Goal: Task Accomplishment & Management: Manage account settings

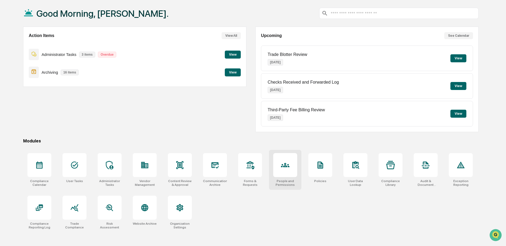
click at [286, 172] on div at bounding box center [285, 165] width 24 height 24
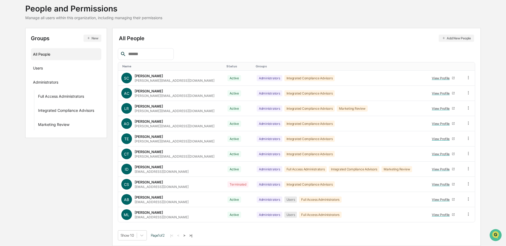
click at [70, 173] on div "Groups New All People Users Administrators Full Access Administrators Integrate…" at bounding box center [252, 137] width 455 height 218
click at [50, 71] on div "Users ···" at bounding box center [66, 67] width 66 height 9
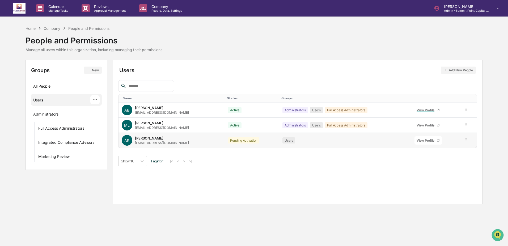
click at [469, 139] on td at bounding box center [469, 140] width 16 height 15
click at [466, 139] on icon at bounding box center [466, 139] width 5 height 5
click at [357, 139] on div "Users" at bounding box center [346, 140] width 126 height 6
click at [228, 141] on div "Pending Activation" at bounding box center [243, 140] width 31 height 6
drag, startPoint x: 197, startPoint y: 144, endPoint x: 128, endPoint y: 142, distance: 68.6
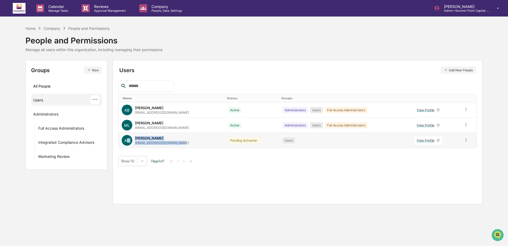
click at [128, 142] on div "AR Alice Regan aregan@summitpoint-cap.com" at bounding box center [172, 140] width 100 height 11
drag, startPoint x: 128, startPoint y: 142, endPoint x: 238, endPoint y: 160, distance: 111.3
click at [238, 160] on div "Show 10 Page 1 of 1 |< < > >|" at bounding box center [297, 161] width 359 height 10
click at [467, 140] on icon at bounding box center [466, 139] width 5 height 5
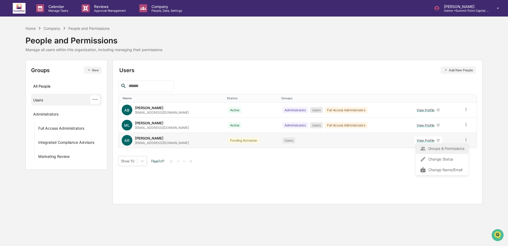
click at [432, 151] on div "Groups & Permissions" at bounding box center [442, 148] width 44 height 6
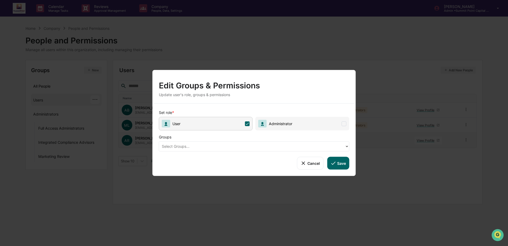
click at [313, 166] on button "Cancel" at bounding box center [310, 163] width 26 height 13
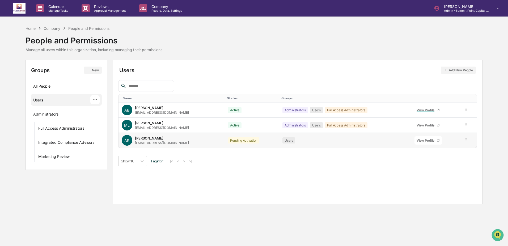
click at [469, 141] on td at bounding box center [469, 140] width 16 height 15
click at [467, 140] on icon at bounding box center [466, 139] width 5 height 5
click at [325, 168] on div "Users Add New People Name Status Groups AB Amanda Bastos abastos@summitpoint-ca…" at bounding box center [298, 132] width 370 height 144
click at [465, 142] on icon at bounding box center [466, 139] width 5 height 5
click at [453, 158] on div "Change Status" at bounding box center [442, 159] width 44 height 6
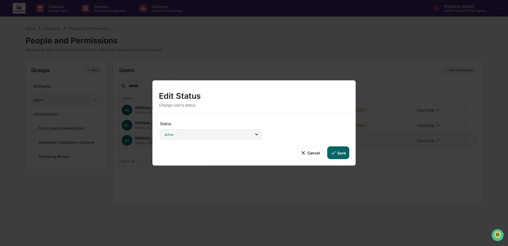
click at [255, 134] on icon at bounding box center [257, 134] width 6 height 6
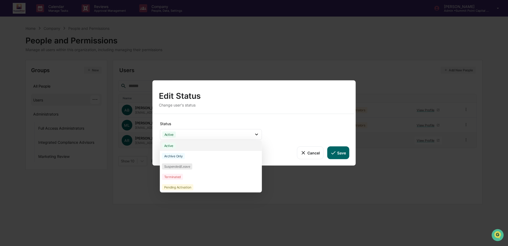
click at [188, 147] on div "Active" at bounding box center [211, 145] width 102 height 10
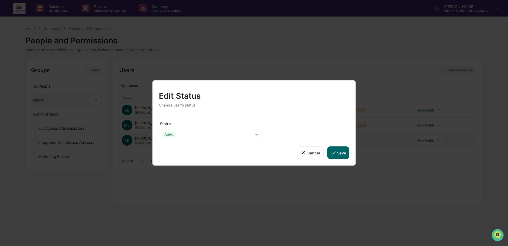
click at [342, 148] on button "Save" at bounding box center [338, 152] width 22 height 13
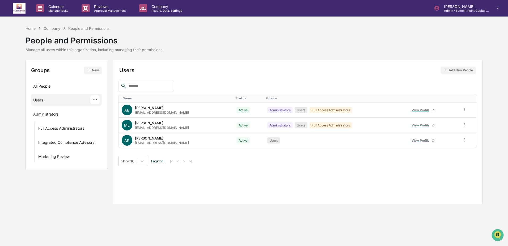
click at [341, 152] on button "Save" at bounding box center [338, 152] width 22 height 13
click at [256, 42] on div "Home Company People and Permissions People and Permissions Manage all users wit…" at bounding box center [255, 38] width 458 height 27
click at [47, 31] on div "Home Company People and Permissions People and Permissions Manage all users wit…" at bounding box center [94, 38] width 137 height 26
drag, startPoint x: 47, startPoint y: 31, endPoint x: 24, endPoint y: 28, distance: 23.0
click at [24, 28] on div "Home Company People and Permissions People and Permissions Manage all users wit…" at bounding box center [254, 114] width 508 height 179
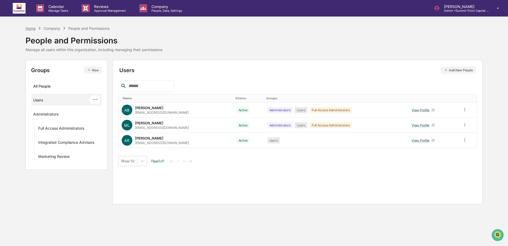
click at [27, 28] on div "Home" at bounding box center [31, 28] width 10 height 5
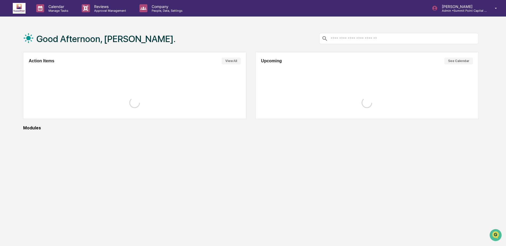
click at [219, 27] on div "Good Afternoon, [PERSON_NAME]." at bounding box center [250, 38] width 455 height 27
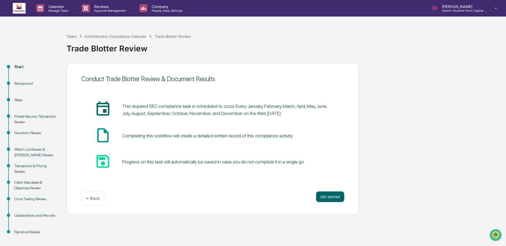
click at [25, 15] on link at bounding box center [22, 8] width 19 height 16
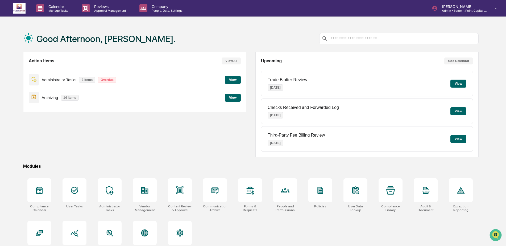
click at [228, 99] on button "View" at bounding box center [233, 98] width 16 height 8
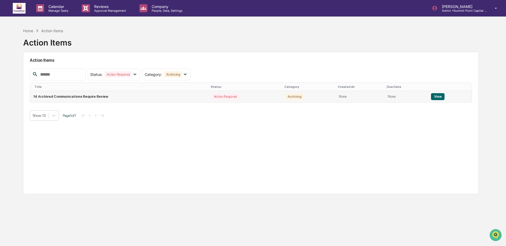
click at [449, 96] on td "View" at bounding box center [450, 96] width 44 height 11
click at [438, 97] on button "View" at bounding box center [438, 96] width 14 height 7
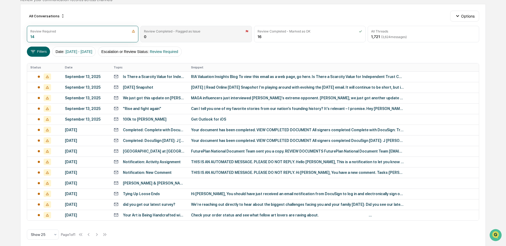
scroll to position [53, 0]
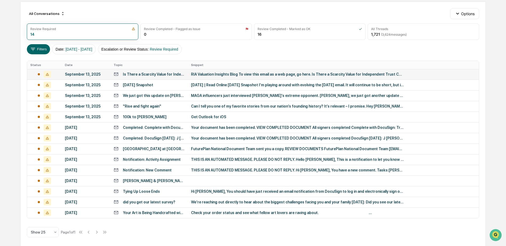
click at [169, 71] on td "Is There a Scarcity Value for Independent Trust Companies?" at bounding box center [148, 74] width 77 height 11
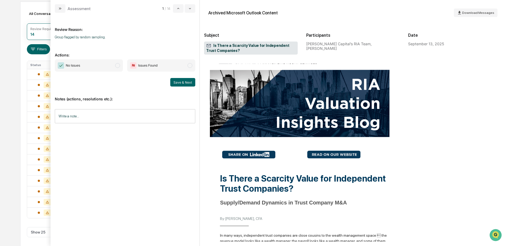
scroll to position [53, 0]
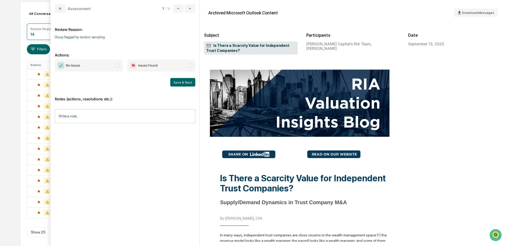
click at [109, 66] on span "No Issues" at bounding box center [89, 65] width 68 height 12
click at [182, 82] on button "Save & Next" at bounding box center [182, 82] width 25 height 9
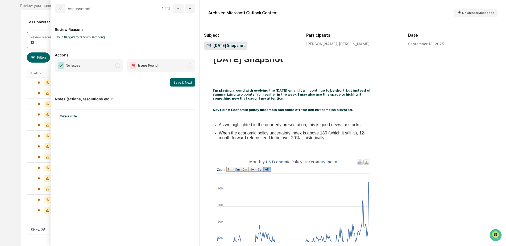
scroll to position [45, 0]
click at [119, 68] on span "No Issues" at bounding box center [89, 65] width 68 height 12
click at [187, 83] on button "Save & Next" at bounding box center [182, 82] width 25 height 9
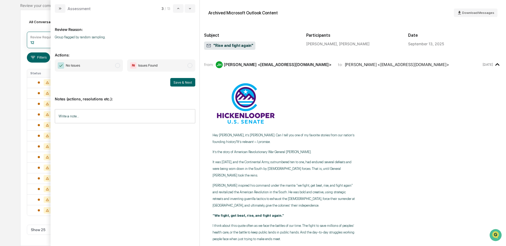
scroll to position [34, 0]
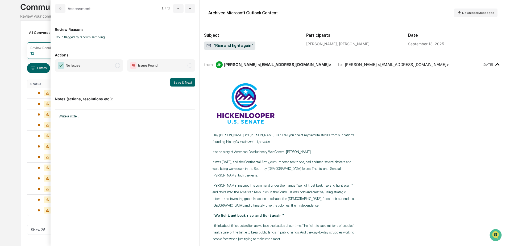
click at [105, 64] on span "No Issues" at bounding box center [89, 65] width 68 height 12
click at [177, 84] on button "Save & Next" at bounding box center [182, 82] width 25 height 9
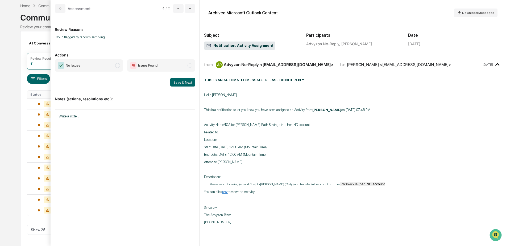
scroll to position [24, 0]
click at [97, 68] on span "No Issues" at bounding box center [89, 65] width 68 height 12
click at [179, 81] on button "Save & Next" at bounding box center [182, 82] width 25 height 9
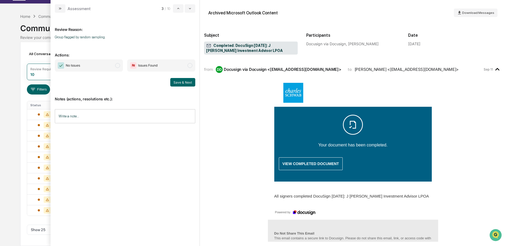
scroll to position [13, 0]
click at [97, 67] on span "No Issues" at bounding box center [89, 65] width 68 height 12
click at [174, 77] on div "No Issues Issues Found Save & Next" at bounding box center [125, 72] width 140 height 27
click at [178, 89] on div "Notes (actions, resolutions etc.): Write a note... Write a note..." at bounding box center [125, 107] width 140 height 43
click at [179, 84] on button "Save & Next" at bounding box center [182, 82] width 25 height 9
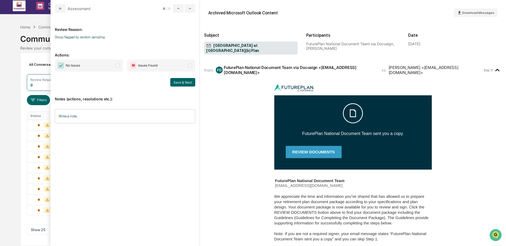
scroll to position [2, 0]
click at [89, 63] on span "No Issues" at bounding box center [89, 65] width 68 height 12
click at [185, 85] on button "Save & Next" at bounding box center [182, 82] width 25 height 9
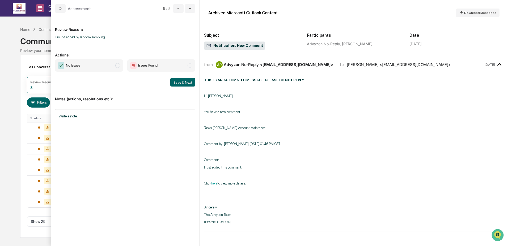
click at [82, 67] on span "No Issues" at bounding box center [89, 65] width 68 height 12
click at [174, 81] on button "Save & Next" at bounding box center [182, 82] width 25 height 9
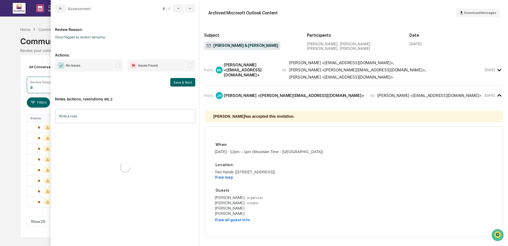
click at [80, 67] on span "No Issues" at bounding box center [73, 65] width 14 height 5
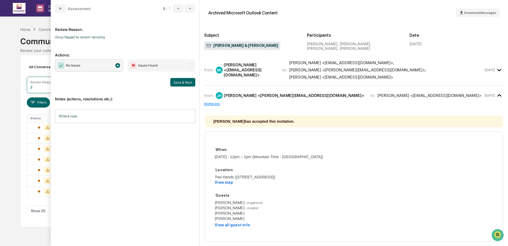
click at [175, 83] on button "Save & Next" at bounding box center [182, 82] width 25 height 9
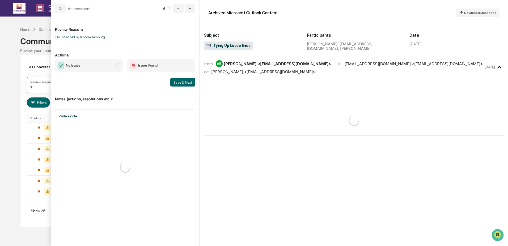
click at [87, 68] on span "No Issues" at bounding box center [89, 65] width 68 height 12
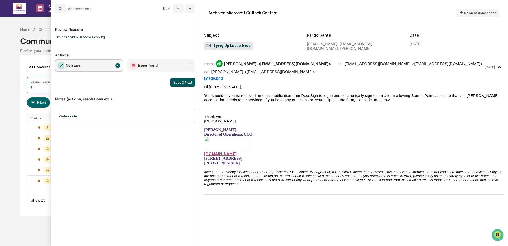
click at [189, 81] on button "Save & Next" at bounding box center [182, 82] width 25 height 9
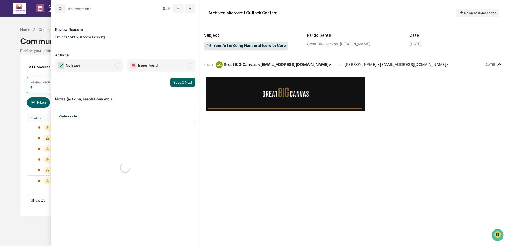
click at [78, 68] on span "No Issues" at bounding box center [73, 65] width 14 height 5
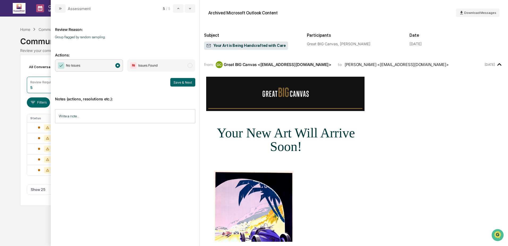
click at [176, 83] on button "Save & Next" at bounding box center [182, 82] width 25 height 9
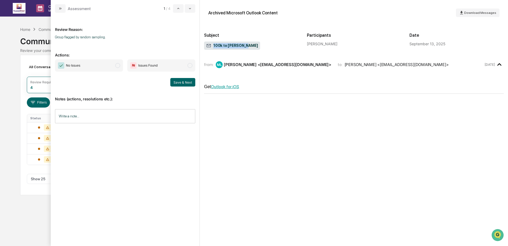
drag, startPoint x: 214, startPoint y: 45, endPoint x: 247, endPoint y: 44, distance: 32.5
click at [247, 44] on div "100k to [PERSON_NAME]" at bounding box center [251, 46] width 94 height 10
drag, startPoint x: 247, startPoint y: 44, endPoint x: 223, endPoint y: 62, distance: 29.6
click at [247, 44] on div "100k to [PERSON_NAME]" at bounding box center [251, 46] width 94 height 10
click at [182, 83] on button "Save & Next" at bounding box center [182, 82] width 25 height 9
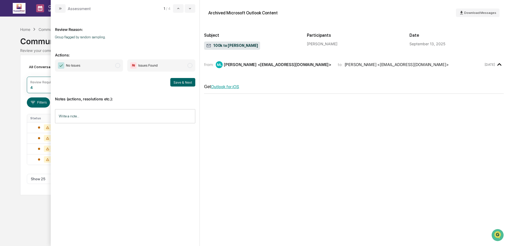
click at [116, 62] on span "No Issues" at bounding box center [89, 65] width 68 height 12
click at [182, 82] on button "Save & Next" at bounding box center [182, 82] width 25 height 9
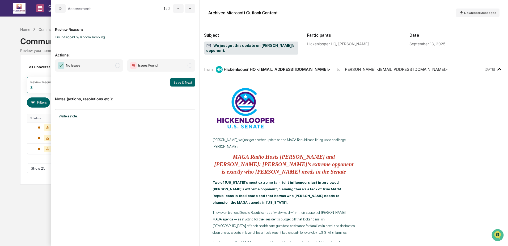
click at [103, 65] on span "No Issues" at bounding box center [89, 65] width 68 height 12
click at [187, 106] on div "Notes (actions, resolutions etc.): Write a note... Write a note..." at bounding box center [125, 107] width 140 height 43
click at [181, 89] on div "Notes (actions, resolutions etc.): Write a note... Write a note..." at bounding box center [125, 107] width 140 height 43
click at [183, 83] on button "Save & Next" at bounding box center [182, 82] width 25 height 9
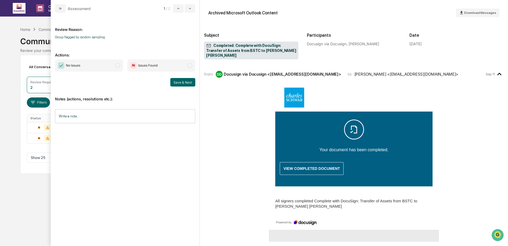
click at [98, 66] on span "No Issues" at bounding box center [89, 65] width 68 height 12
click at [184, 82] on button "Save & Next" at bounding box center [182, 82] width 25 height 9
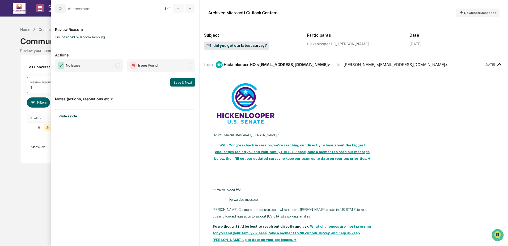
click at [102, 65] on span "No Issues" at bounding box center [89, 65] width 68 height 12
click at [183, 82] on button "Save & Next" at bounding box center [182, 82] width 25 height 9
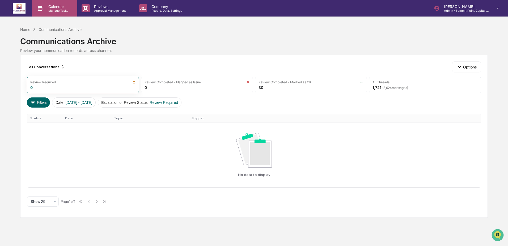
click at [44, 4] on p "Calendar" at bounding box center [57, 6] width 27 height 5
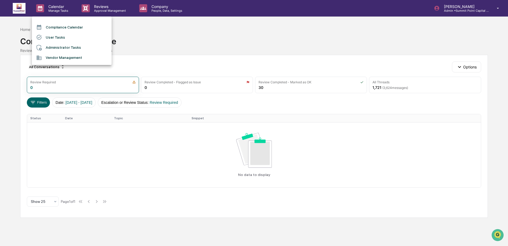
click at [157, 38] on div at bounding box center [254, 123] width 508 height 246
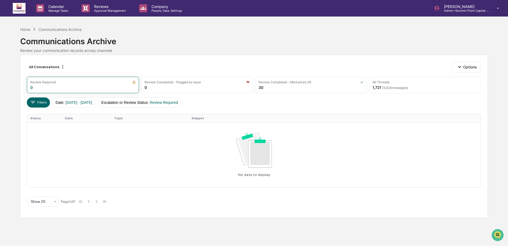
click at [24, 11] on img at bounding box center [19, 8] width 13 height 11
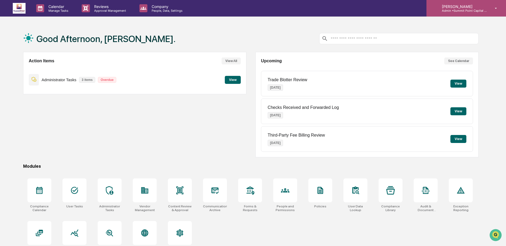
click at [471, 13] on div "[PERSON_NAME] Admin • [GEOGRAPHIC_DATA] Capital Management" at bounding box center [466, 8] width 80 height 16
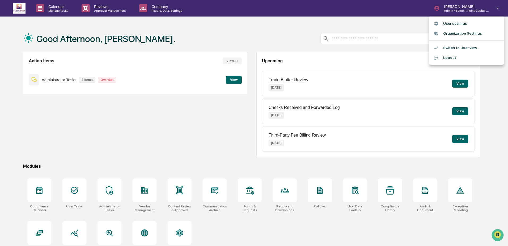
click at [463, 32] on li "Organization Settings" at bounding box center [467, 33] width 74 height 10
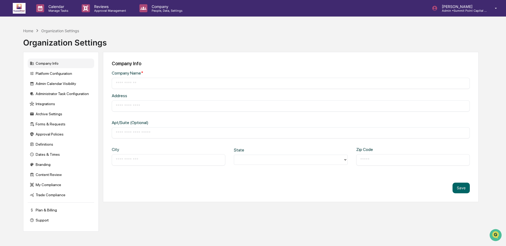
type input "**********"
type input "*********"
type input "*****"
click at [77, 74] on div "Platform Configuration" at bounding box center [61, 74] width 66 height 10
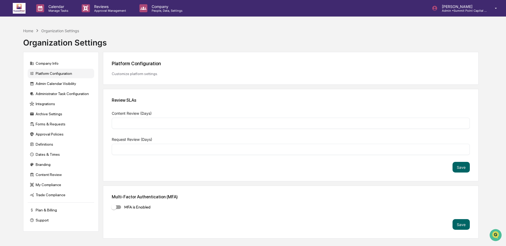
type input "*"
click at [53, 82] on div "Admin Calendar Visibility" at bounding box center [61, 84] width 66 height 10
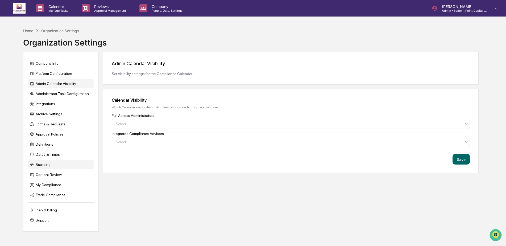
click at [46, 161] on div "Branding" at bounding box center [61, 165] width 66 height 10
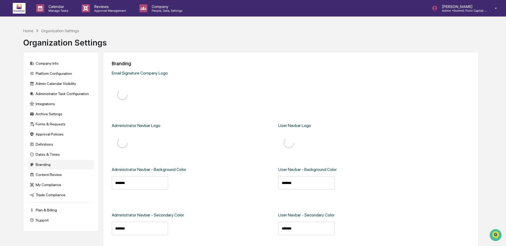
type input "*******"
type input "****"
type input "*******"
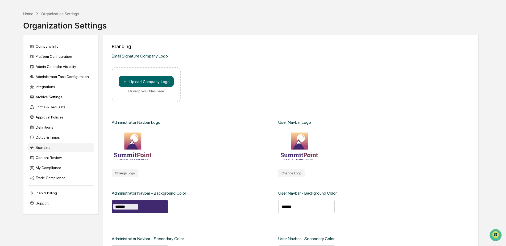
scroll to position [27, 0]
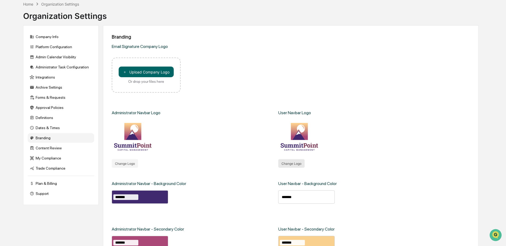
click at [294, 163] on button "Change Logo" at bounding box center [291, 163] width 26 height 9
click at [399, 138] on div "User Navbar Logo Change Logo" at bounding box center [358, 132] width 161 height 71
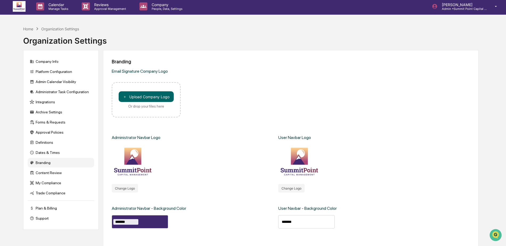
scroll to position [0, 0]
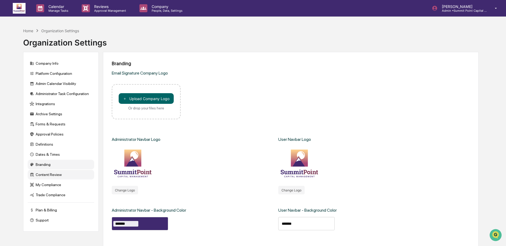
click at [43, 171] on div "Content Review" at bounding box center [61, 175] width 66 height 10
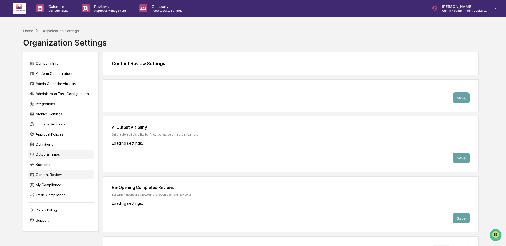
click at [46, 153] on div "Dates & Times" at bounding box center [61, 154] width 66 height 10
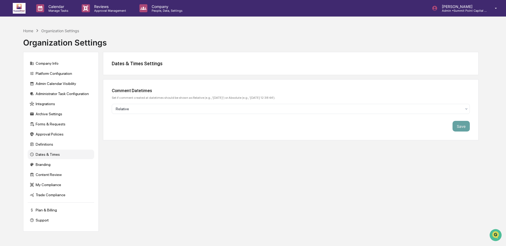
click at [15, 11] on img at bounding box center [19, 8] width 13 height 11
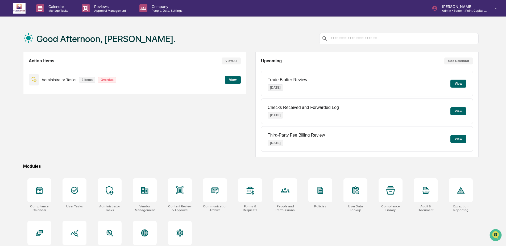
click at [245, 76] on div "Action Items View All Administrator Tasks 3 items Overdue View" at bounding box center [134, 73] width 223 height 42
click at [237, 80] on button "View" at bounding box center [233, 80] width 16 height 8
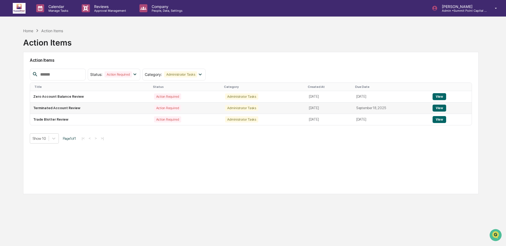
click at [199, 106] on td "Action Required" at bounding box center [186, 107] width 71 height 11
click at [439, 107] on button "View" at bounding box center [439, 108] width 14 height 7
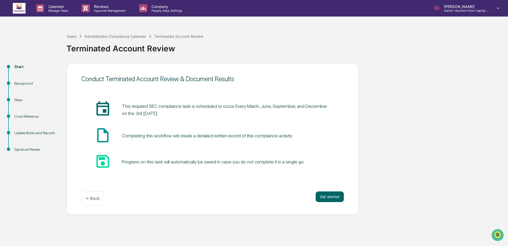
click at [89, 195] on div "← Back" at bounding box center [92, 198] width 23 height 14
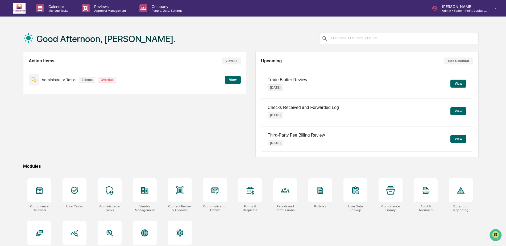
click at [231, 83] on button "View" at bounding box center [233, 80] width 16 height 8
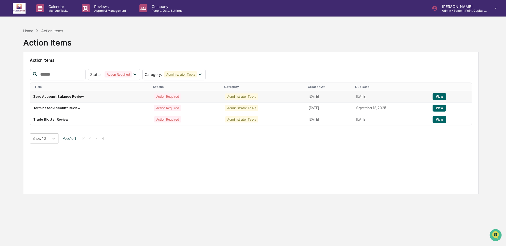
click at [122, 97] on td "Zero Account Balance Review" at bounding box center [90, 96] width 120 height 11
click at [440, 97] on button "View" at bounding box center [439, 96] width 14 height 7
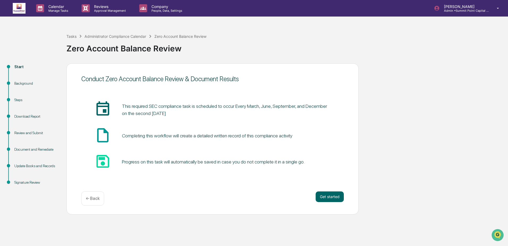
click at [94, 200] on p "← Back" at bounding box center [93, 198] width 14 height 5
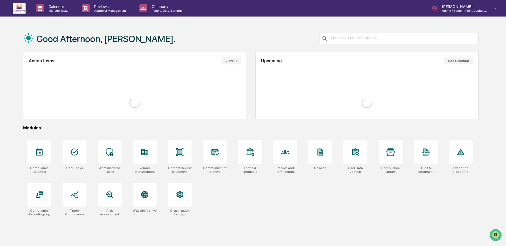
click at [274, 31] on div "Good Afternoon, [PERSON_NAME]." at bounding box center [250, 38] width 455 height 27
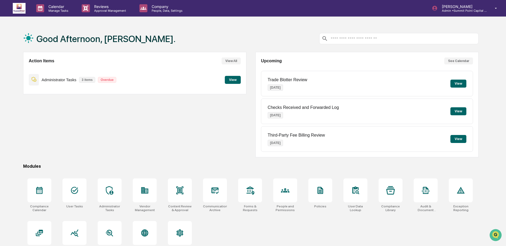
click at [233, 83] on button "View" at bounding box center [233, 80] width 16 height 8
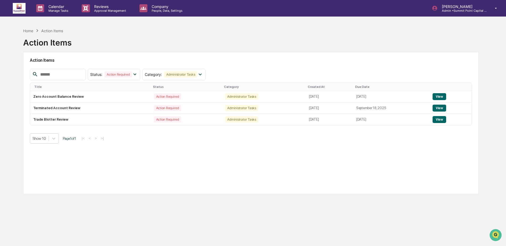
click at [278, 36] on div "Home Action Items Action Items" at bounding box center [250, 38] width 455 height 27
